Goal: Information Seeking & Learning: Check status

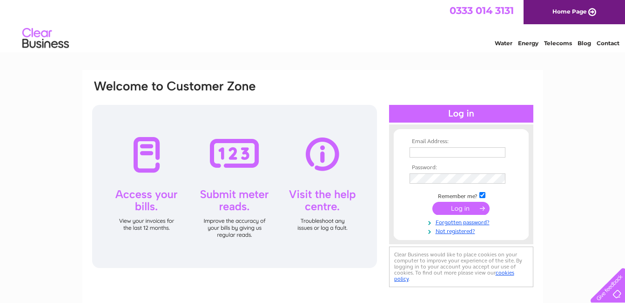
type input "castlefarm@myddle.net"
click at [456, 209] on input "submit" at bounding box center [460, 208] width 57 height 13
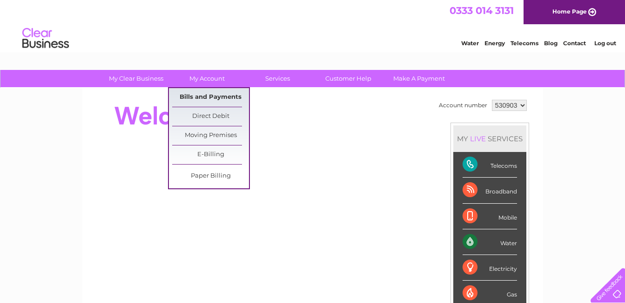
click at [219, 99] on link "Bills and Payments" at bounding box center [210, 97] width 77 height 19
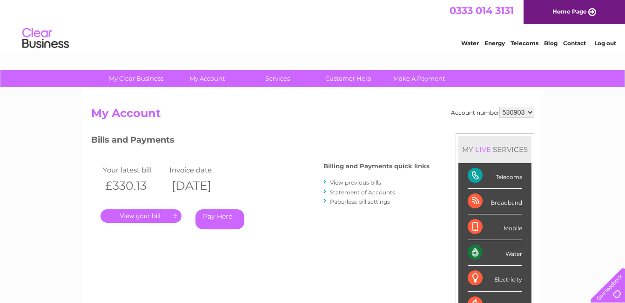
click at [359, 180] on link "View previous bills" at bounding box center [355, 182] width 51 height 7
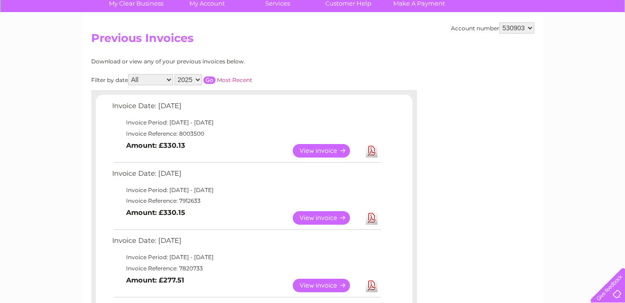
scroll to position [56, 0]
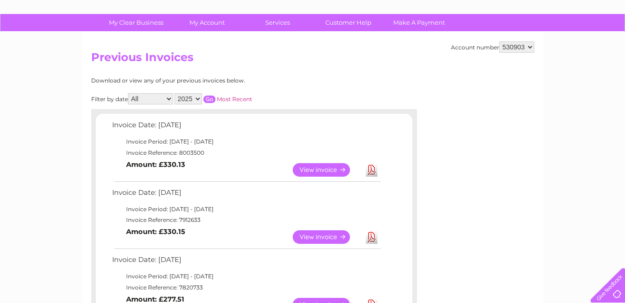
click at [170, 98] on select "All January February March April May June July August September October Novembe…" at bounding box center [150, 98] width 45 height 11
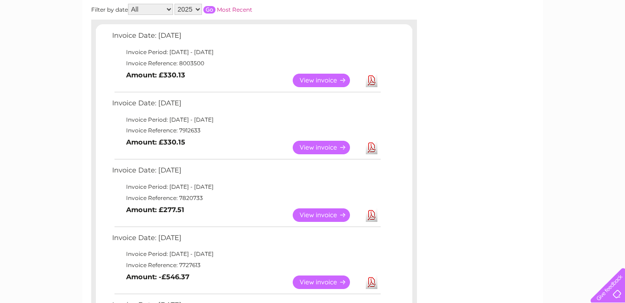
scroll to position [0, 0]
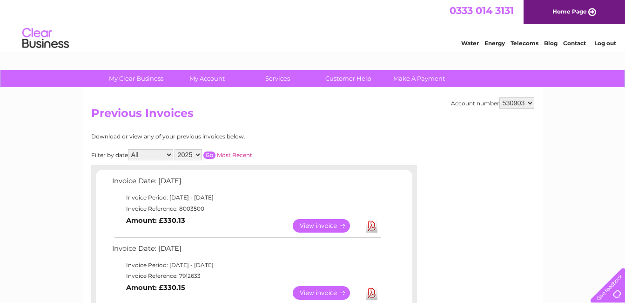
click at [529, 103] on select "530903" at bounding box center [516, 102] width 35 height 11
click at [511, 182] on div at bounding box center [493, 189] width 84 height 112
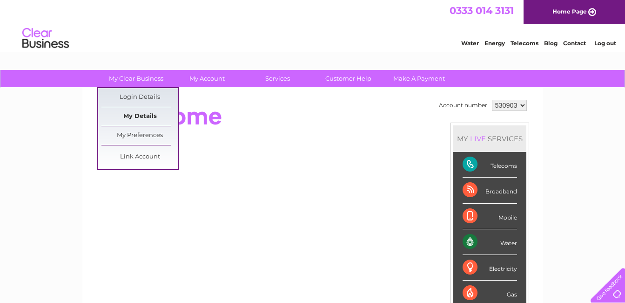
click at [141, 113] on link "My Details" at bounding box center [139, 116] width 77 height 19
click at [168, 112] on link "My Details" at bounding box center [139, 116] width 77 height 19
